Goal: Task Accomplishment & Management: Use online tool/utility

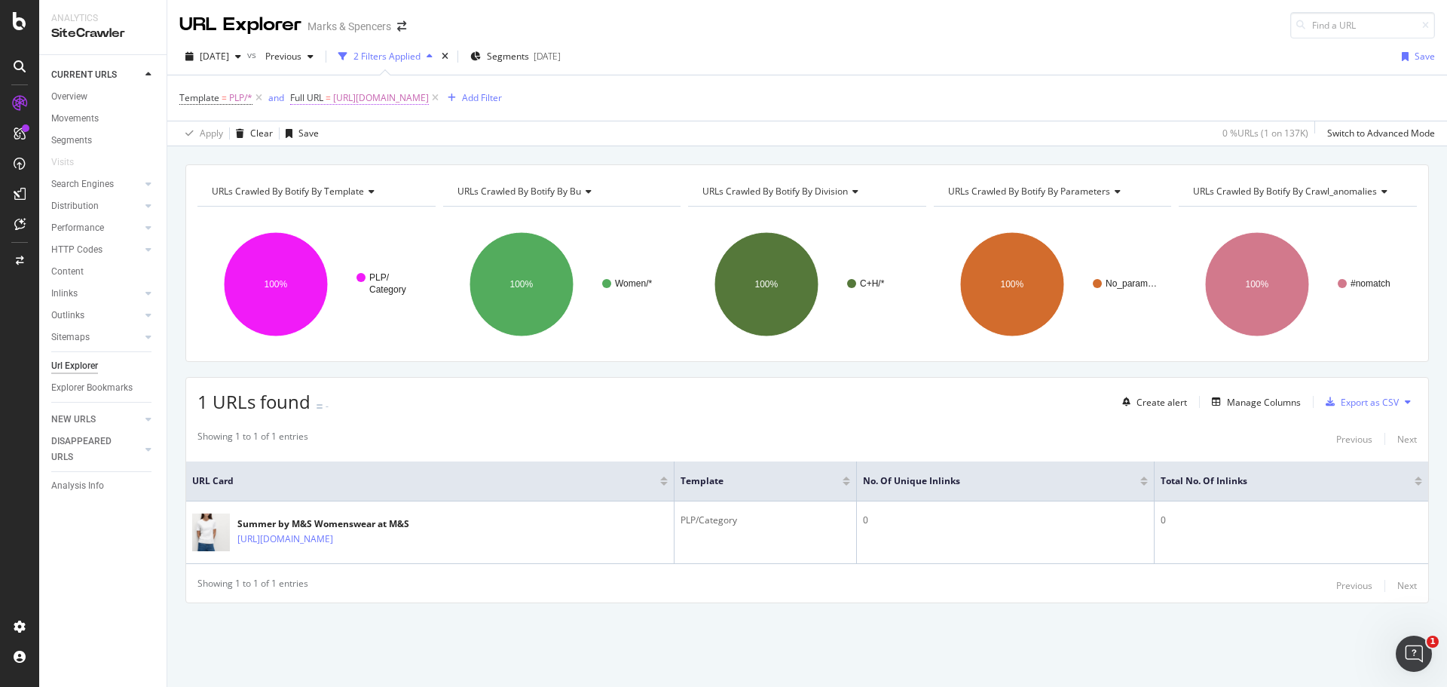
click at [429, 89] on span "[URL][DOMAIN_NAME]" at bounding box center [381, 97] width 96 height 21
click at [372, 165] on input "[URL][DOMAIN_NAME]" at bounding box center [375, 160] width 142 height 24
click at [340, 125] on div "Equal to" at bounding box center [387, 133] width 166 height 24
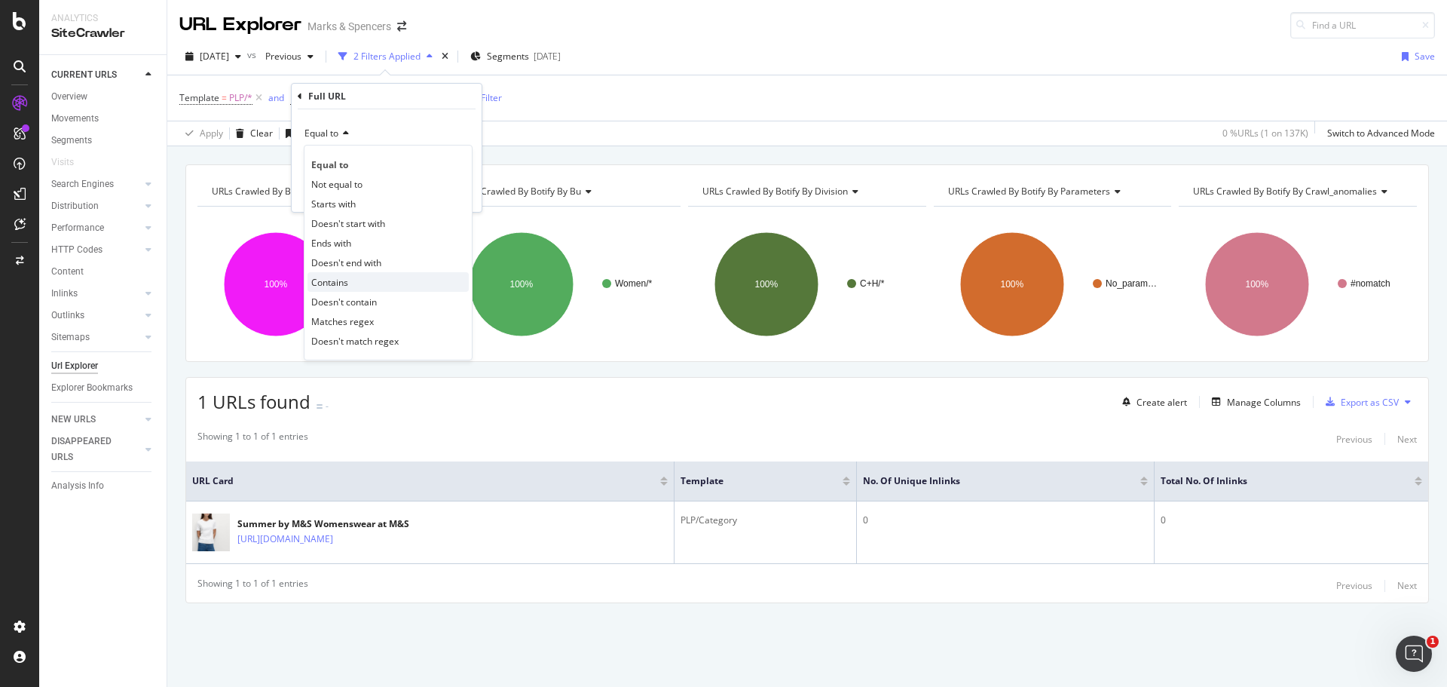
click at [353, 279] on div "Contains" at bounding box center [387, 282] width 161 height 20
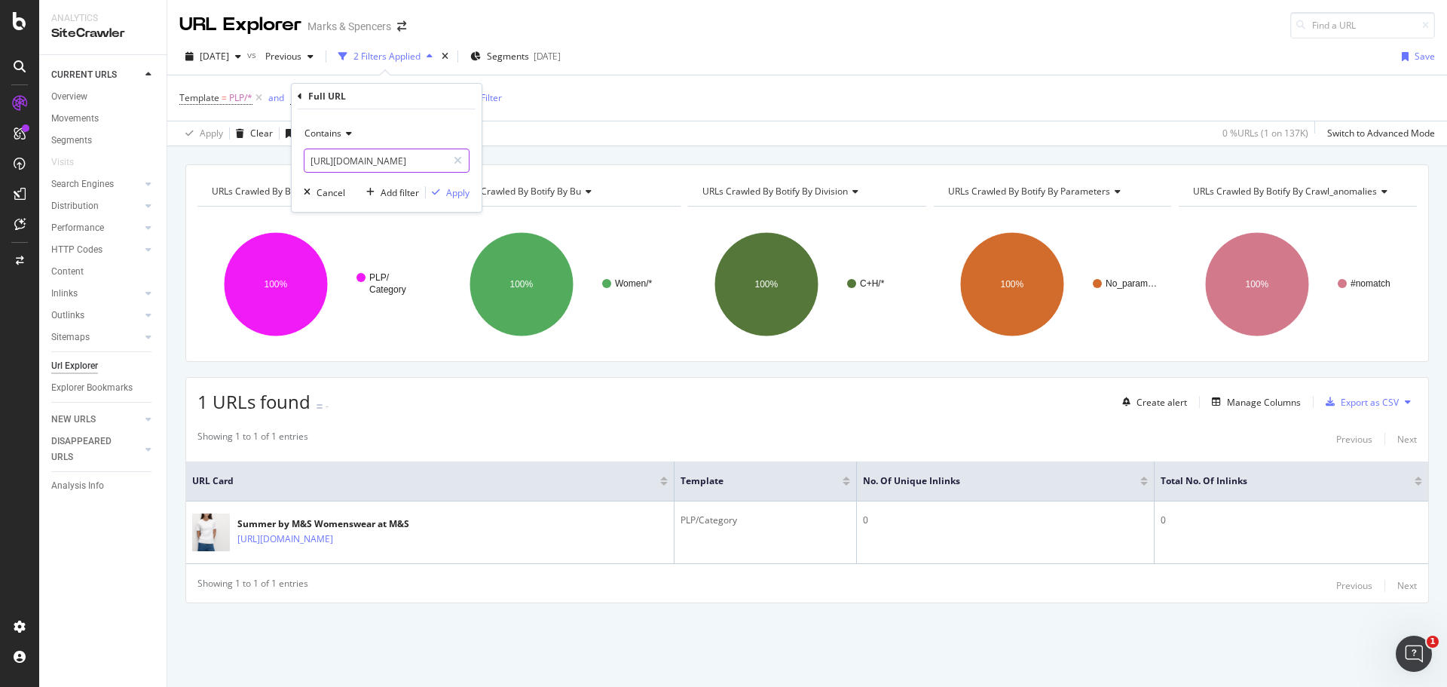
click at [319, 164] on input "[URL][DOMAIN_NAME]" at bounding box center [375, 160] width 142 height 24
paste input "/fs5/cords"
type input "/fs5/cord"
click at [455, 192] on div "Apply" at bounding box center [457, 192] width 23 height 13
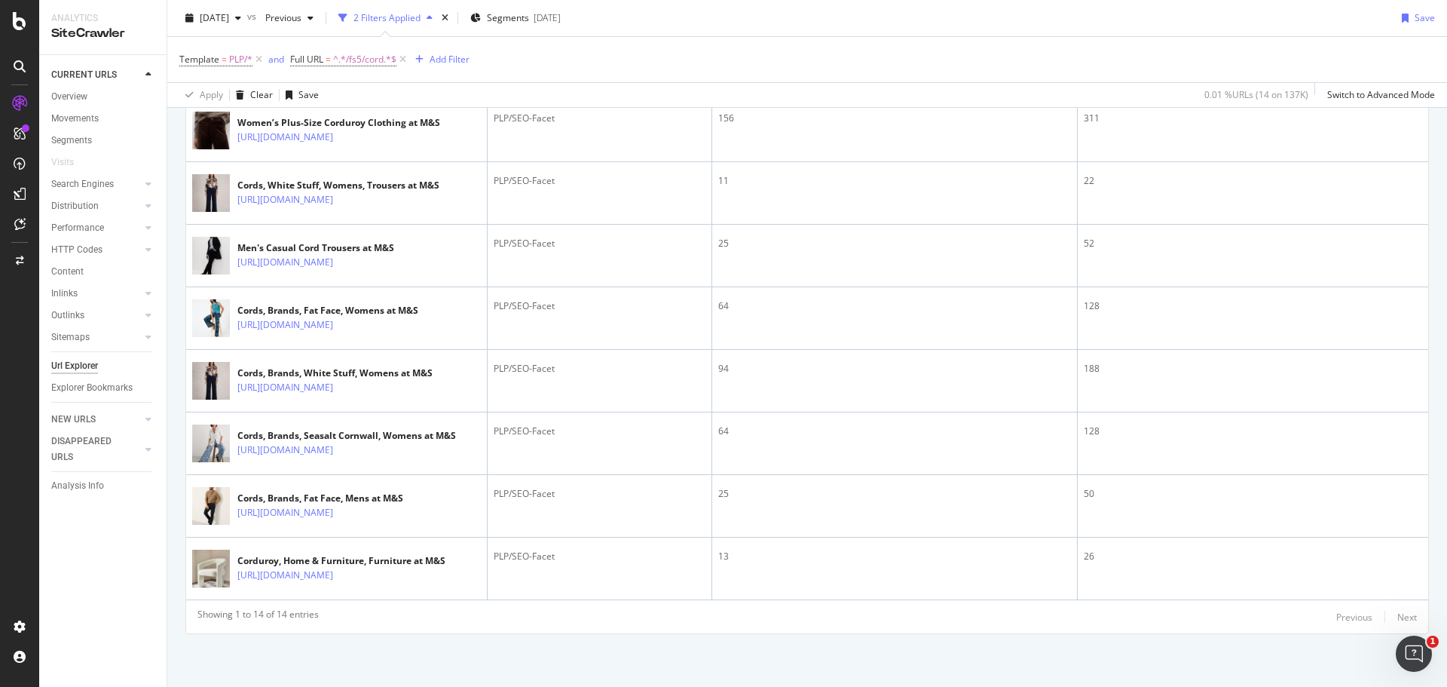
scroll to position [885, 0]
